Goal: Navigation & Orientation: Find specific page/section

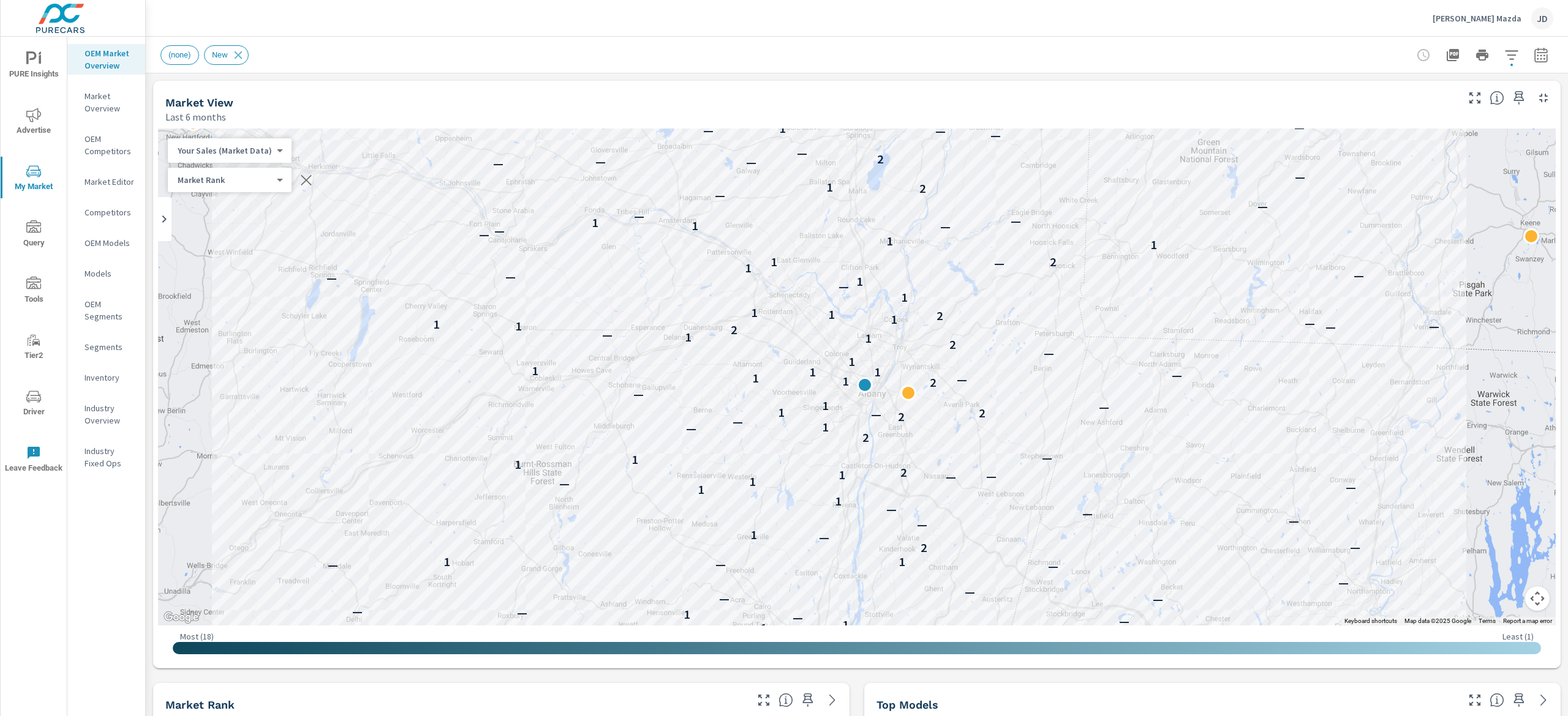
scroll to position [1, 0]
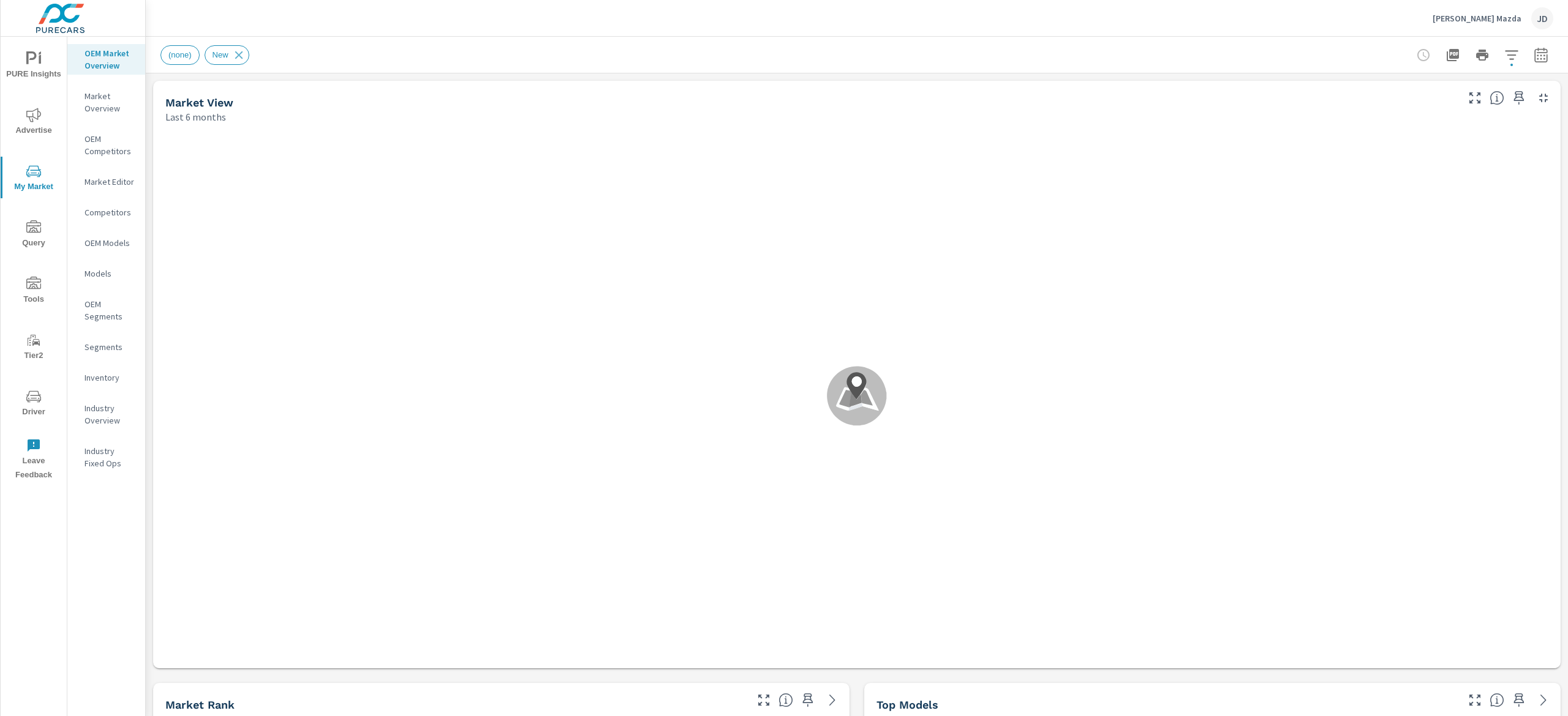
click at [1506, 21] on p "[PERSON_NAME] Mazda" at bounding box center [1477, 18] width 89 height 11
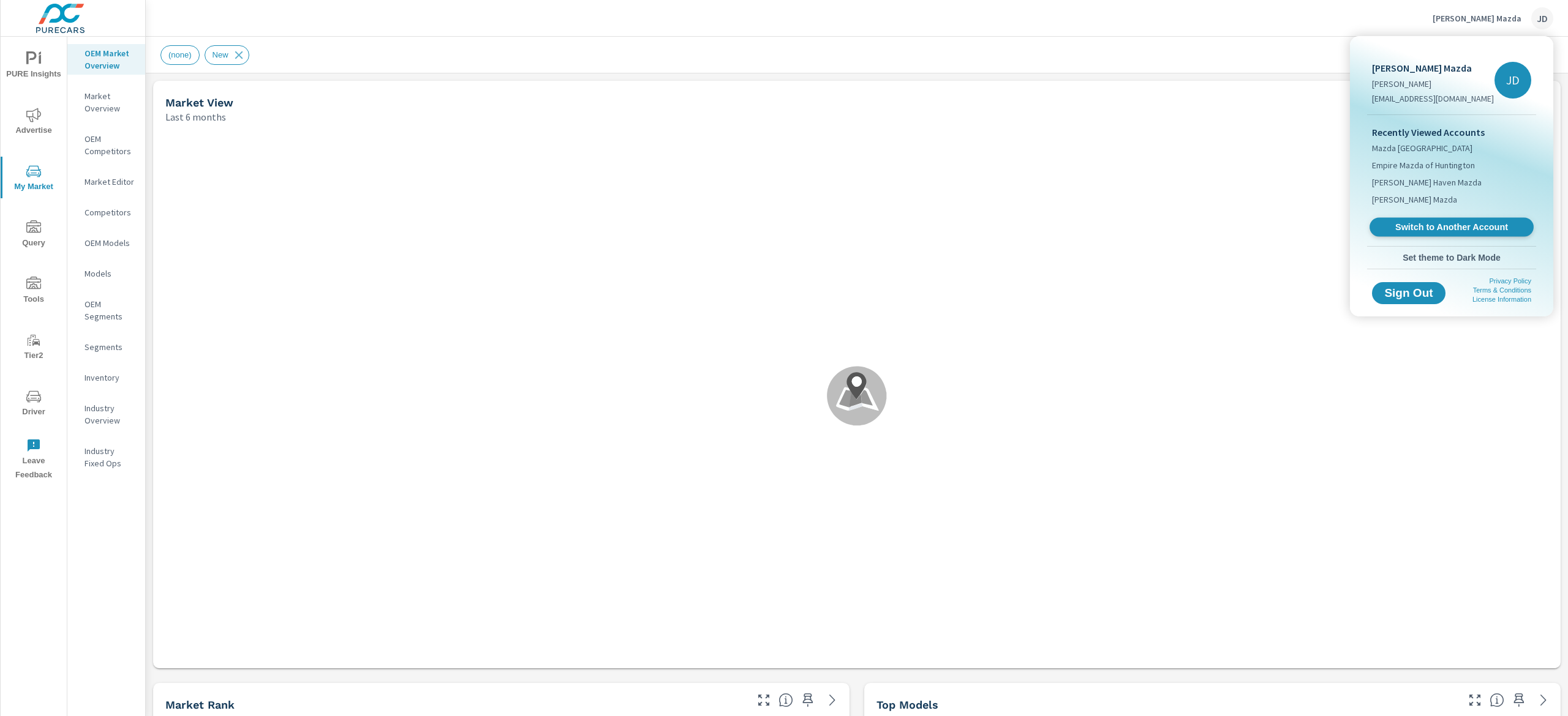
click at [1478, 225] on span "Switch to Another Account" at bounding box center [1451, 227] width 150 height 11
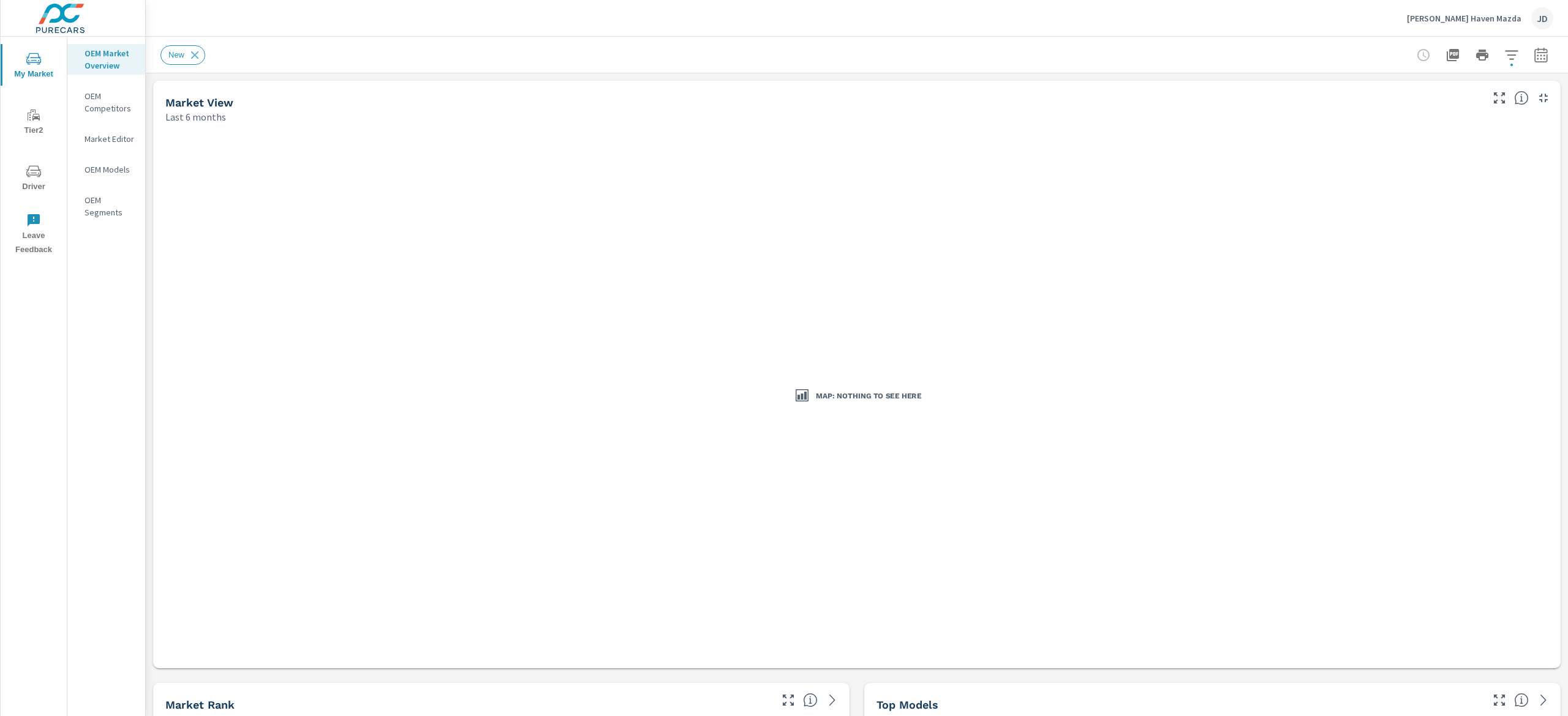
scroll to position [1, 0]
click at [27, 56] on icon "nav menu" at bounding box center [33, 58] width 15 height 11
